Goal: Task Accomplishment & Management: Use online tool/utility

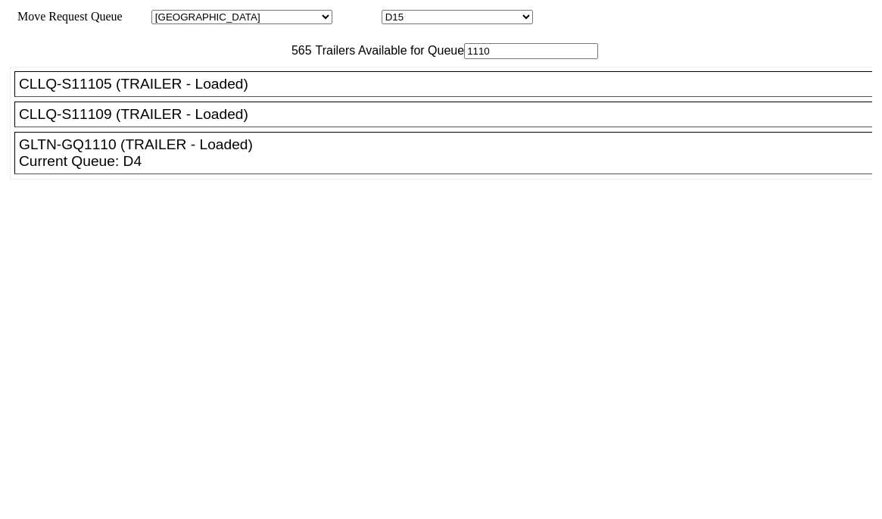
select select "161"
select select "4932"
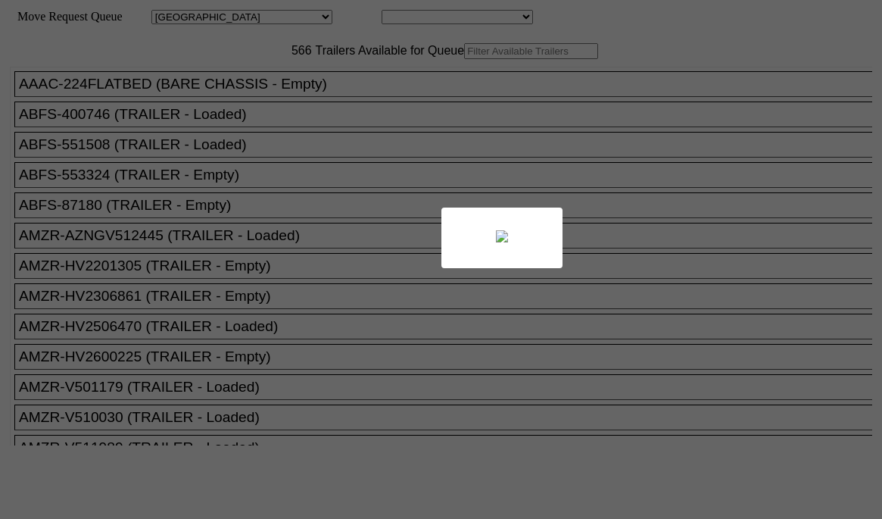
select select "161"
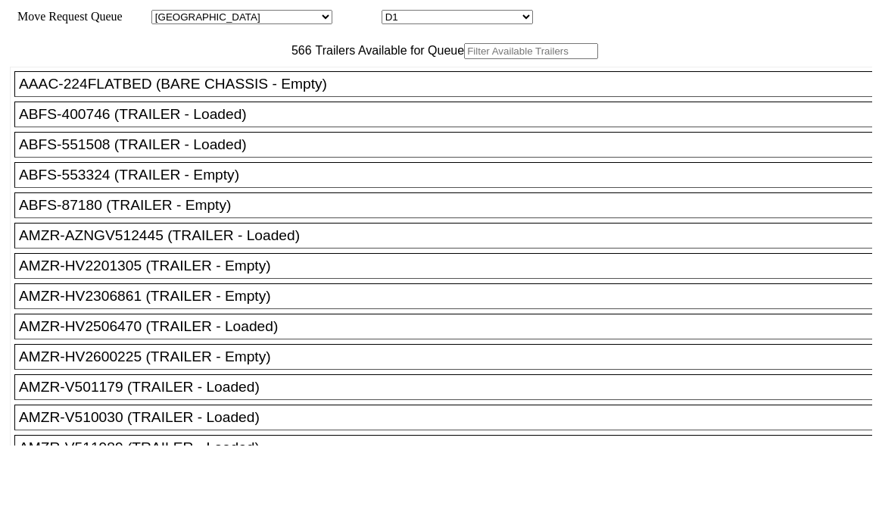
click at [464, 59] on input "text" at bounding box center [531, 51] width 134 height 16
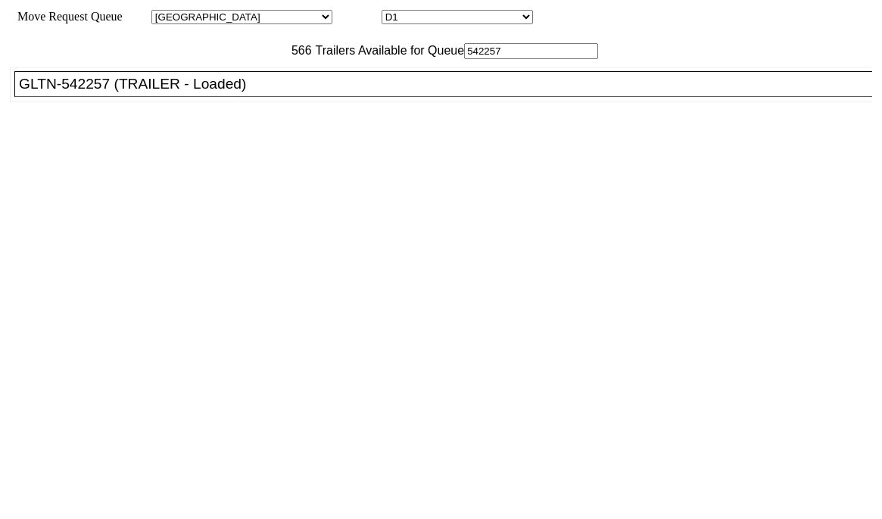
type input "542257"
click at [257, 92] on div "GLTN-542257 (TRAILER - Loaded)" at bounding box center [450, 84] width 863 height 17
